Goal: Navigation & Orientation: Find specific page/section

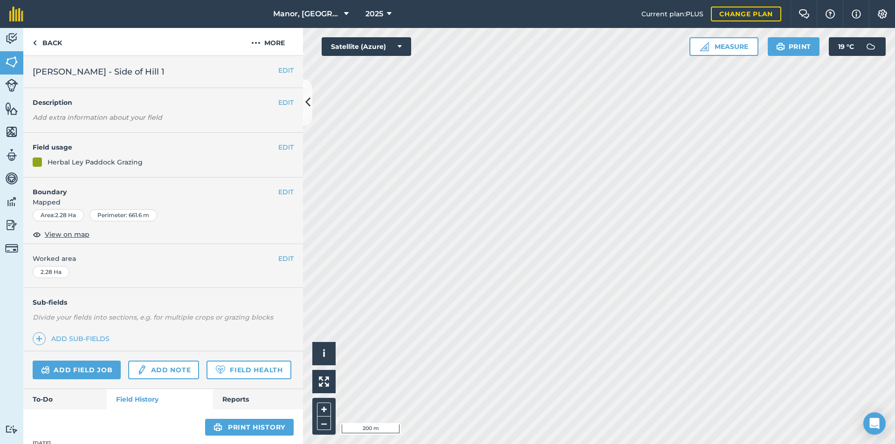
scroll to position [246, 0]
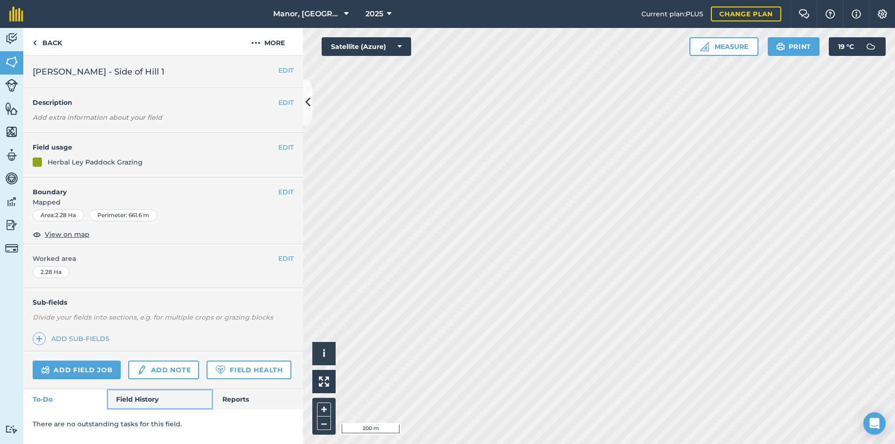
click at [129, 400] on link "Field History" at bounding box center [160, 399] width 106 height 21
